Goal: Book appointment/travel/reservation

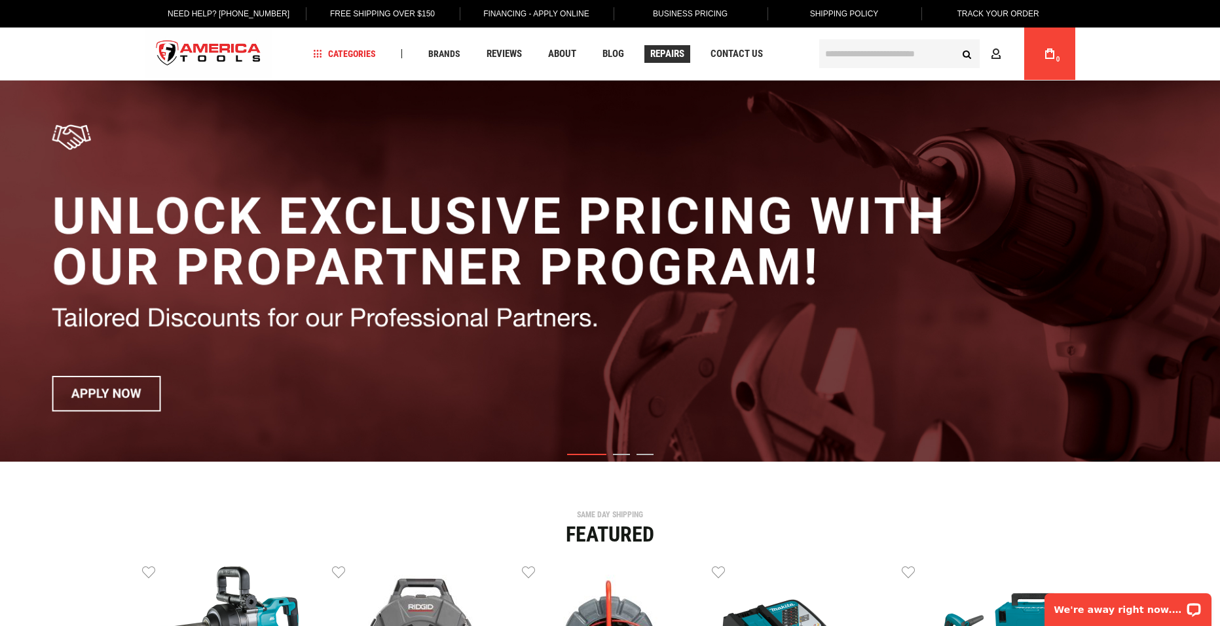
click at [671, 55] on span "Repairs" at bounding box center [667, 54] width 34 height 10
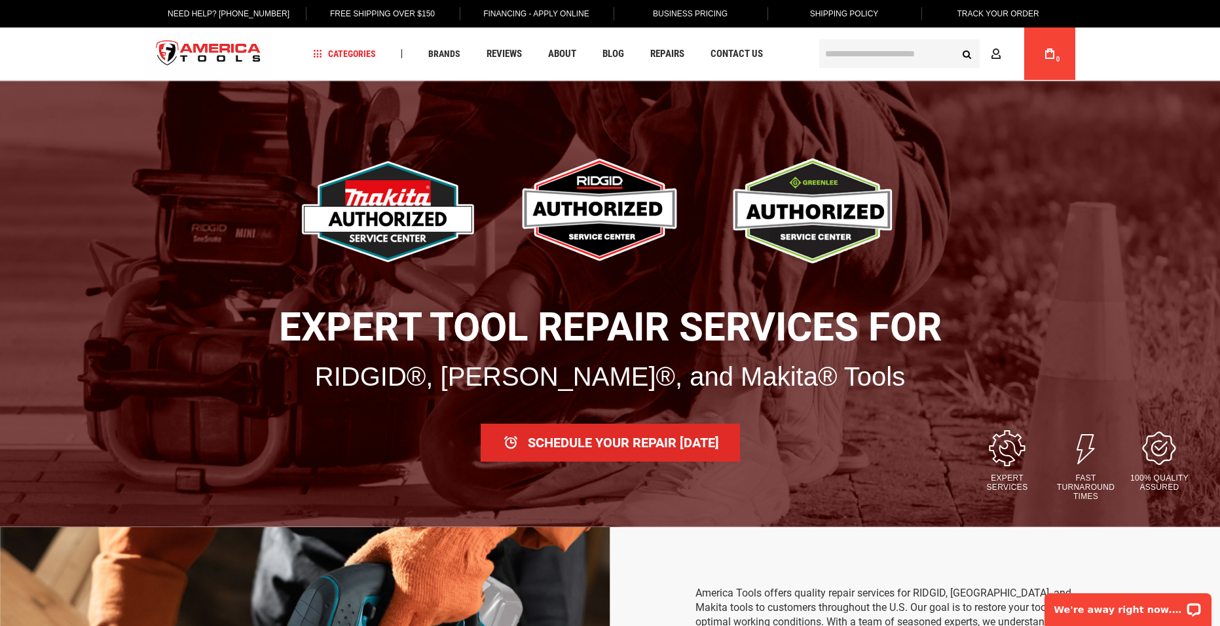
click at [604, 441] on link "Schedule Your Repair Today" at bounding box center [610, 443] width 259 height 38
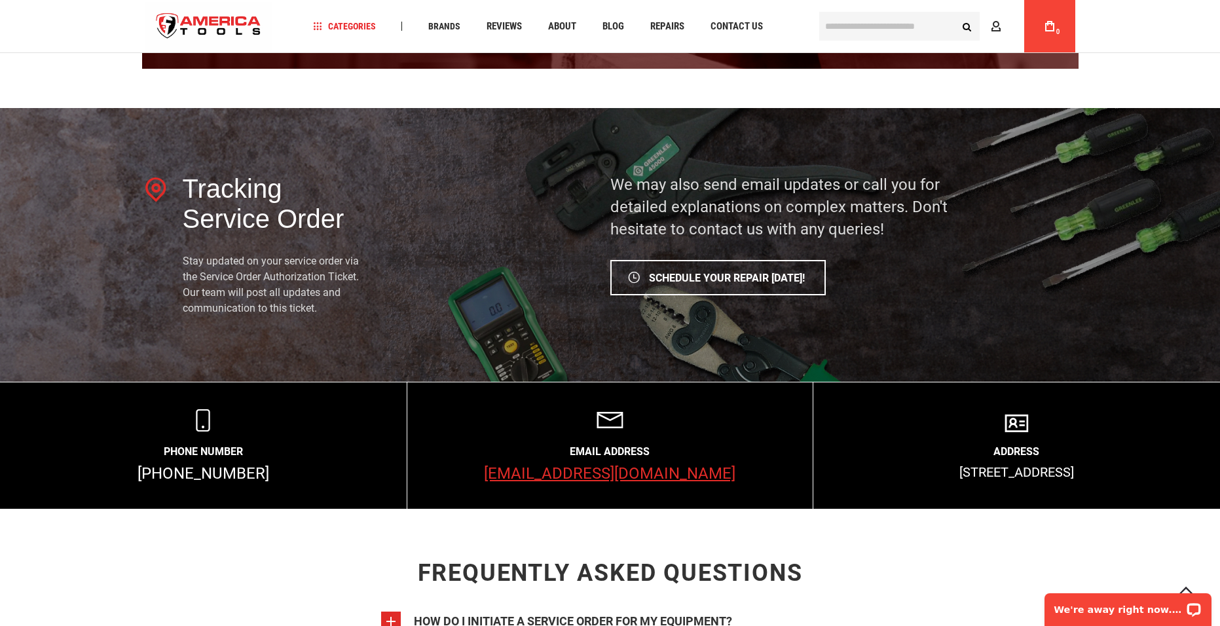
scroll to position [1988, 0]
